Goal: Find specific page/section: Find specific page/section

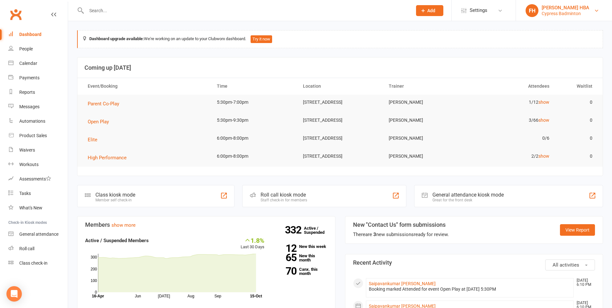
click at [566, 8] on div "[PERSON_NAME] HBA" at bounding box center [565, 8] width 48 height 6
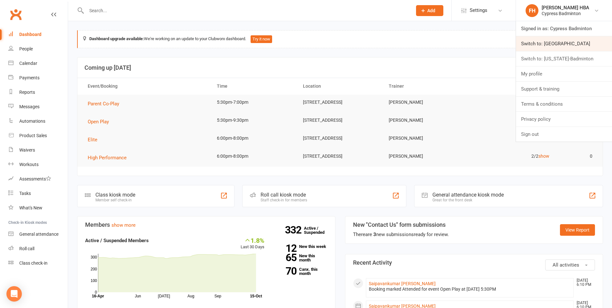
click at [551, 39] on link "Switch to: [GEOGRAPHIC_DATA]" at bounding box center [564, 43] width 96 height 15
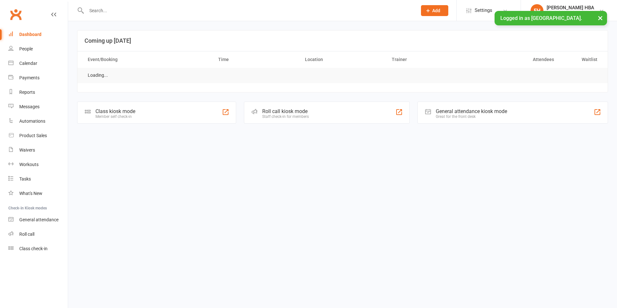
click at [129, 10] on input "text" at bounding box center [248, 10] width 328 height 9
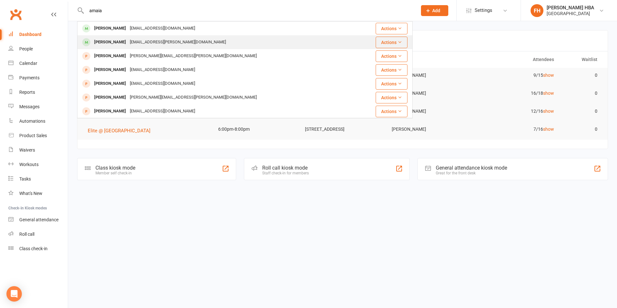
type input "amaia"
click at [131, 44] on div "miamiel.santiago@gmail.com" at bounding box center [178, 42] width 100 height 9
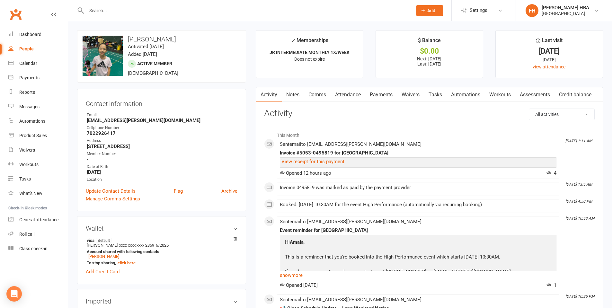
click at [382, 97] on link "Payments" at bounding box center [381, 94] width 32 height 15
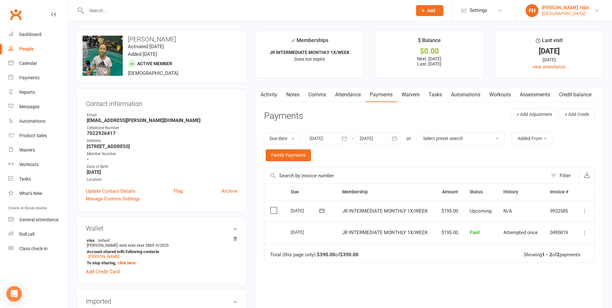
click at [570, 11] on div "Houston Badminton Academy" at bounding box center [565, 14] width 48 height 6
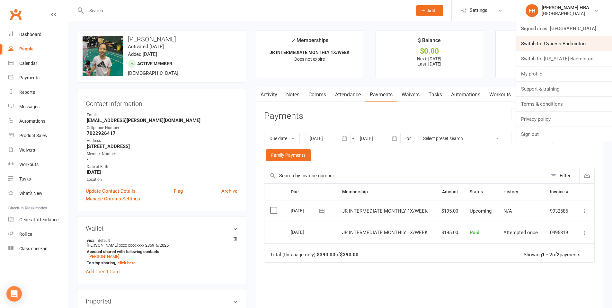
click at [549, 47] on link "Switch to: Cypress Badminton" at bounding box center [564, 43] width 96 height 15
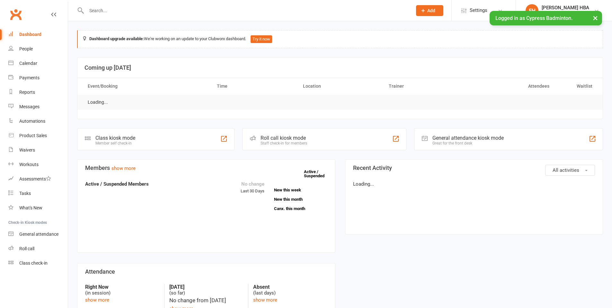
click at [267, 9] on input "text" at bounding box center [245, 10] width 323 height 9
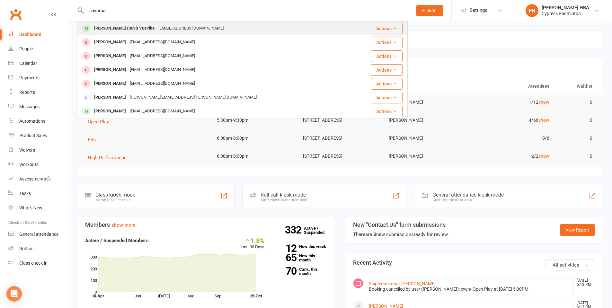
type input "suvarna"
click at [203, 28] on div "[PERSON_NAME] (Suvi) [PERSON_NAME] [PERSON_NAME][EMAIL_ADDRESS][DOMAIN_NAME]" at bounding box center [215, 28] width 274 height 13
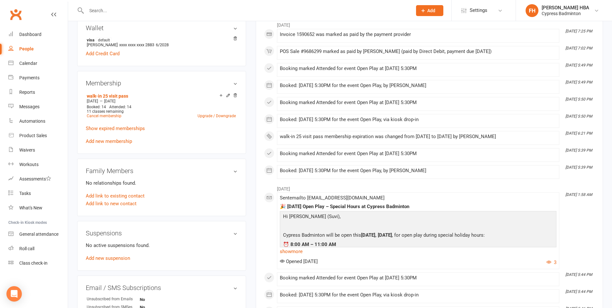
scroll to position [225, 0]
